Goal: Task Accomplishment & Management: Manage account settings

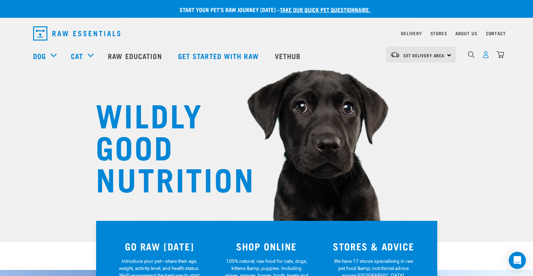
click at [487, 58] on img "dropdown navigation" at bounding box center [485, 54] width 7 height 7
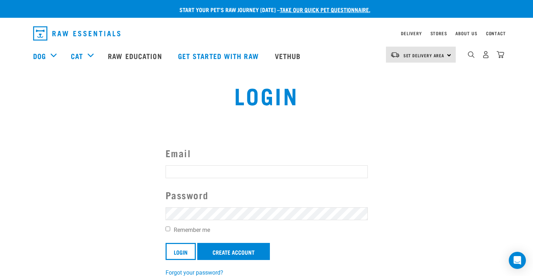
click at [237, 173] on input "Email" at bounding box center [266, 171] width 202 height 13
type input "zhangleying0928@gmail.com"
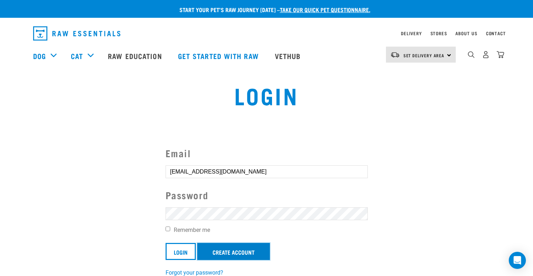
click at [228, 254] on link "Create Account" at bounding box center [233, 251] width 73 height 17
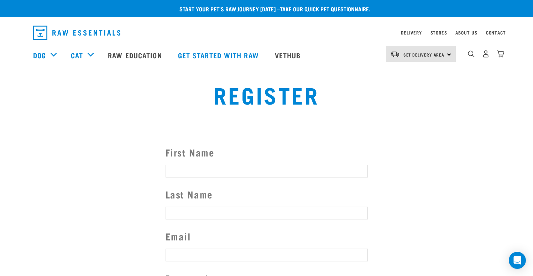
scroll to position [1, 0]
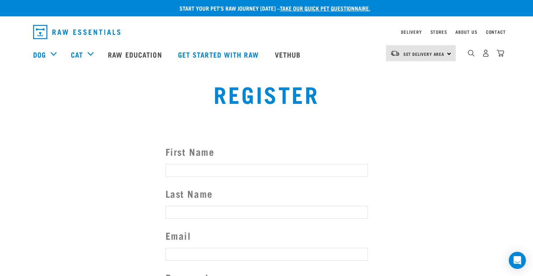
click at [491, 54] on div "0" at bounding box center [485, 53] width 37 height 16
click at [488, 55] on img "dropdown navigation" at bounding box center [485, 52] width 7 height 7
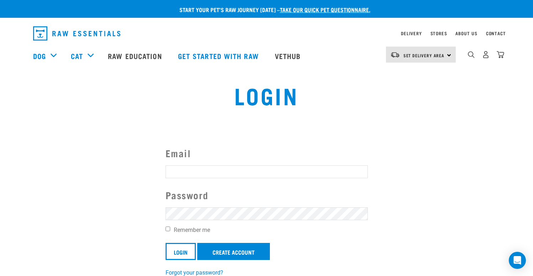
click at [199, 178] on input "Email" at bounding box center [266, 171] width 202 height 13
type input "zhangleying0928@gmail.com"
click at [171, 230] on label "Remember me" at bounding box center [266, 230] width 202 height 9
click at [170, 230] on input "Remember me" at bounding box center [167, 229] width 5 height 5
checkbox input "true"
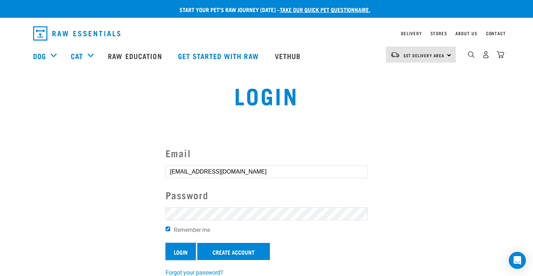
click at [176, 247] on input "Login" at bounding box center [180, 251] width 30 height 17
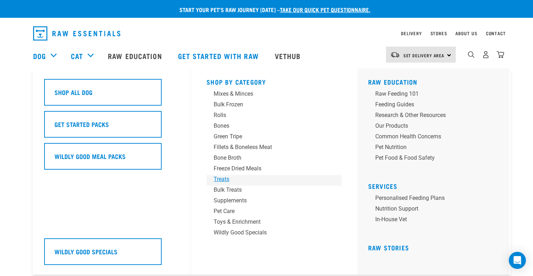
click at [227, 179] on div "Treats" at bounding box center [268, 179] width 111 height 9
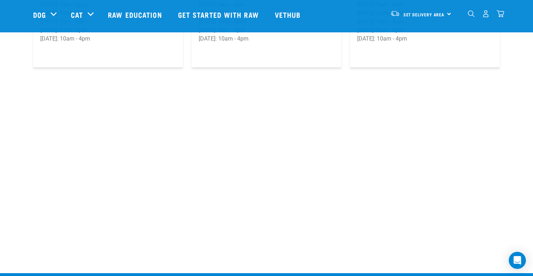
scroll to position [1219, 0]
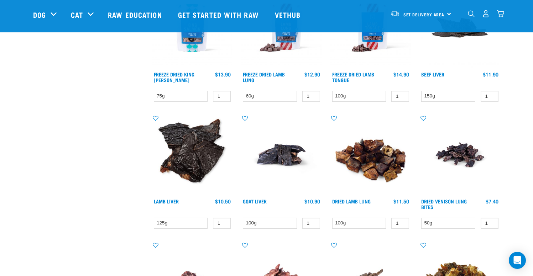
scroll to position [149, 0]
